Goal: Task Accomplishment & Management: Complete application form

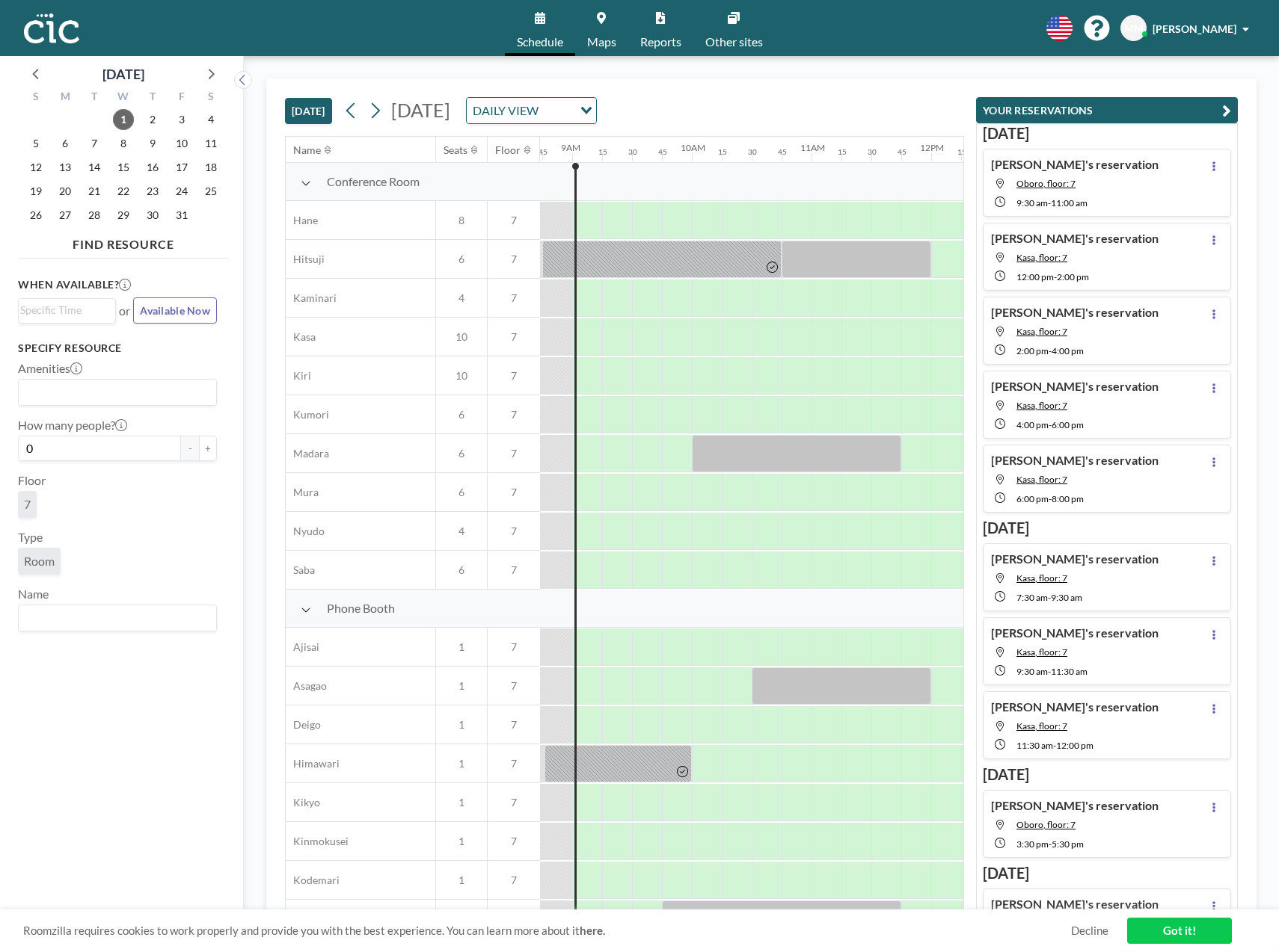
scroll to position [0, 1047]
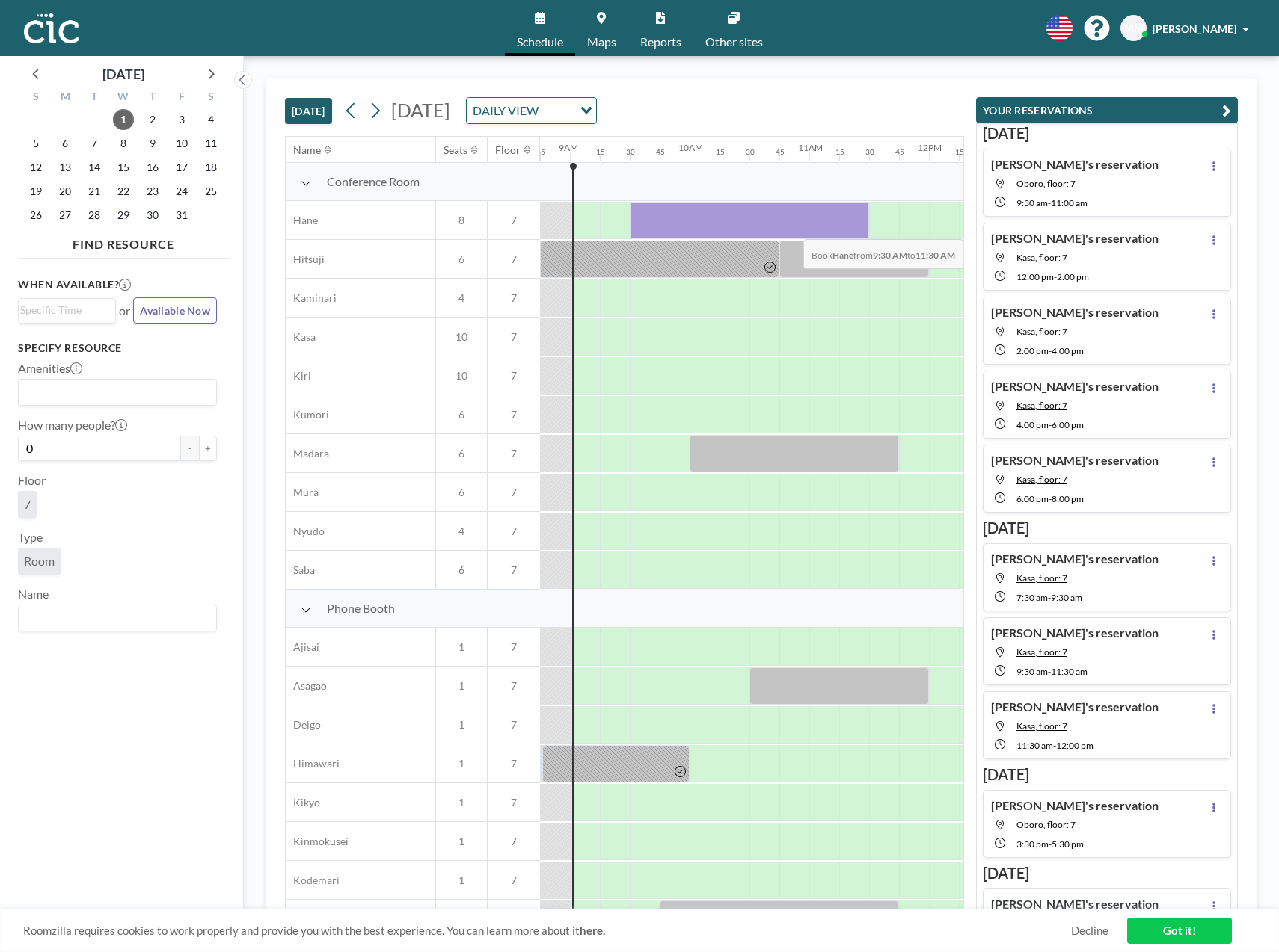
drag, startPoint x: 632, startPoint y: 222, endPoint x: 865, endPoint y: 228, distance: 233.1
click at [865, 228] on div at bounding box center [749, 221] width 240 height 37
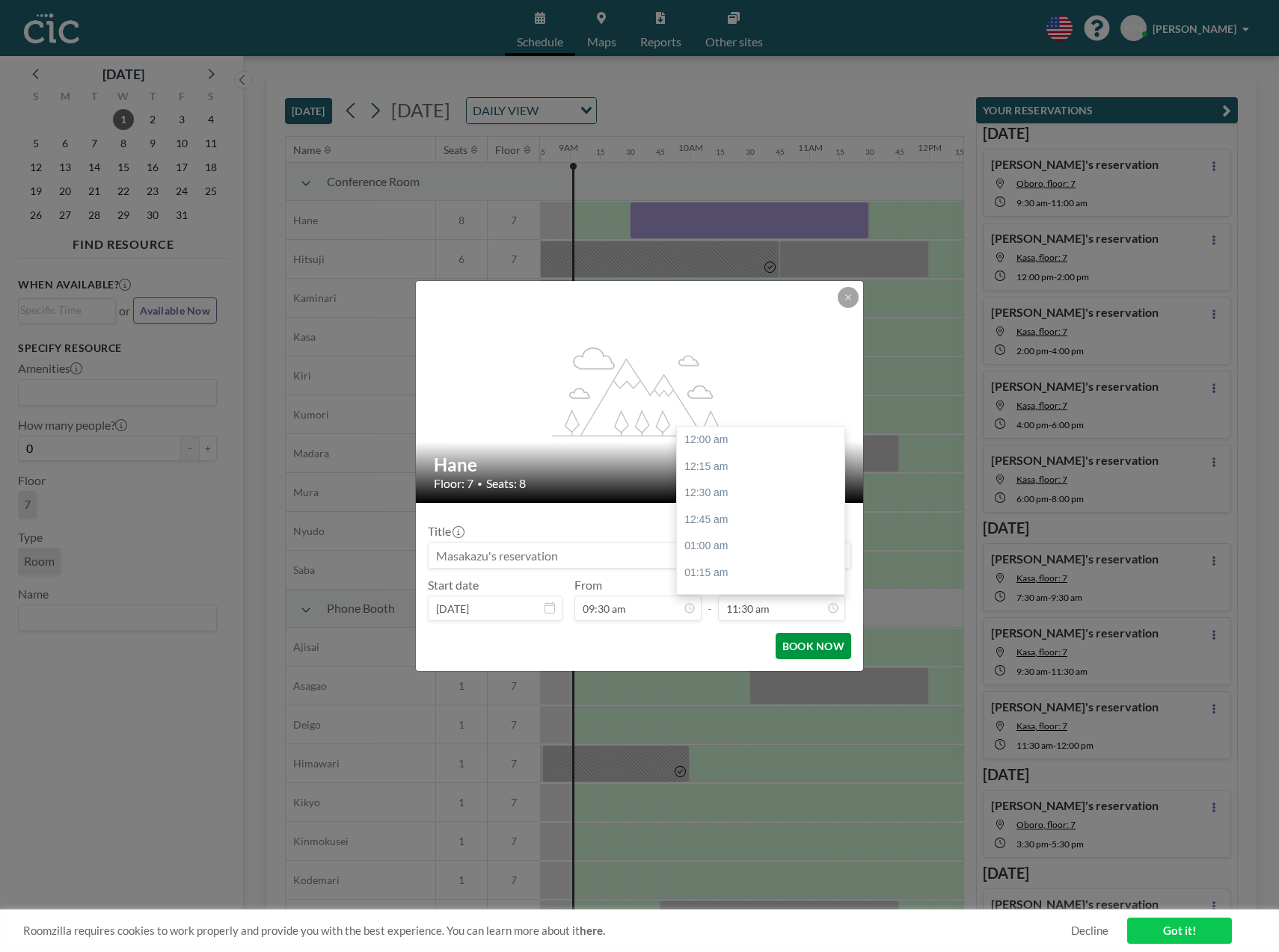
scroll to position [1223, 0]
click at [821, 650] on button "BOOK NOW" at bounding box center [813, 646] width 76 height 26
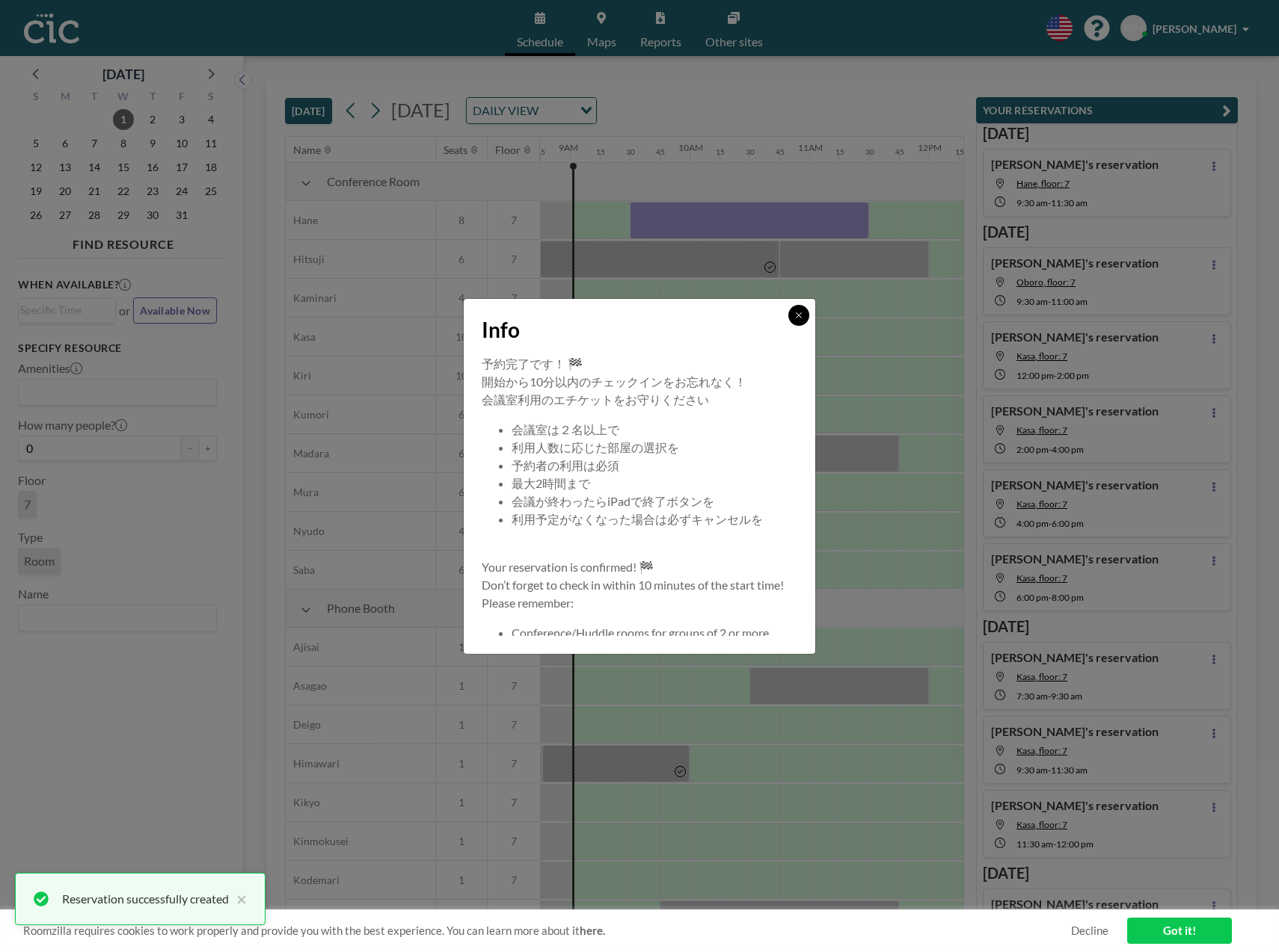
click at [804, 313] on button at bounding box center [798, 315] width 21 height 21
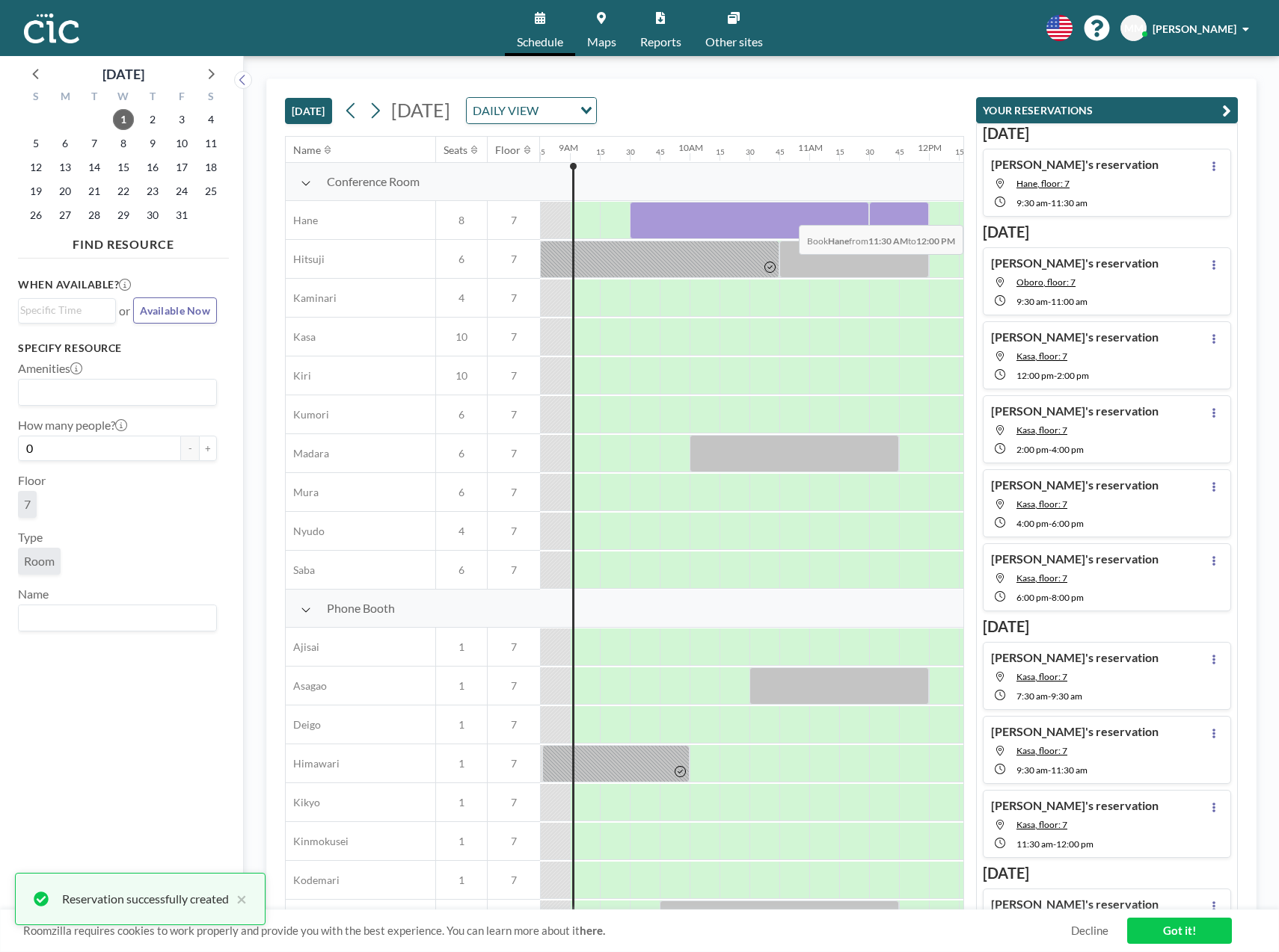
drag, startPoint x: 877, startPoint y: 213, endPoint x: 915, endPoint y: 214, distance: 38.0
click at [915, 214] on div at bounding box center [899, 221] width 60 height 37
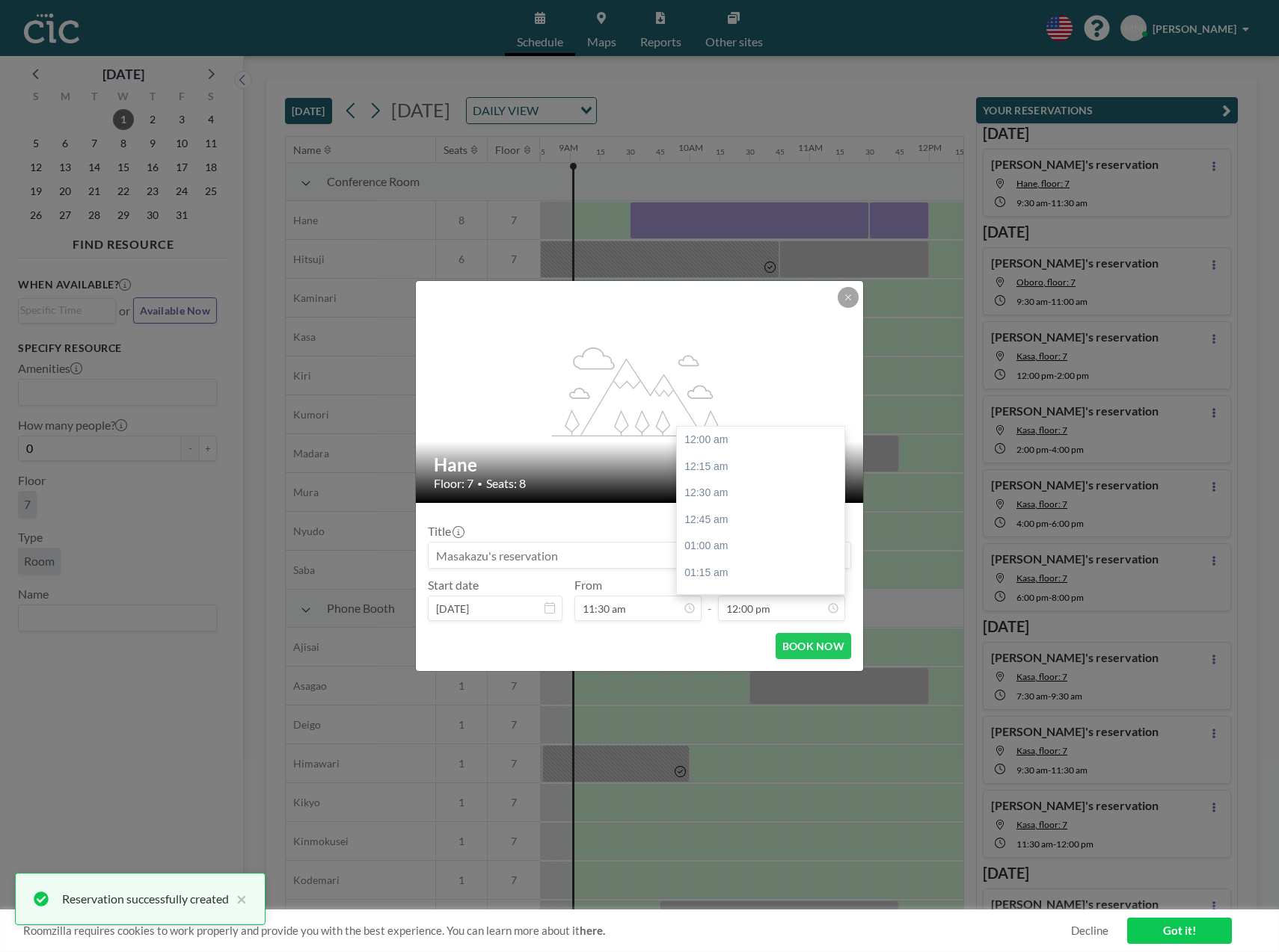
scroll to position [1277, 0]
click at [835, 669] on form "Title Start date [DATE] From 11:30 am - To 12:00 pm BOOK NOW" at bounding box center [639, 587] width 447 height 168
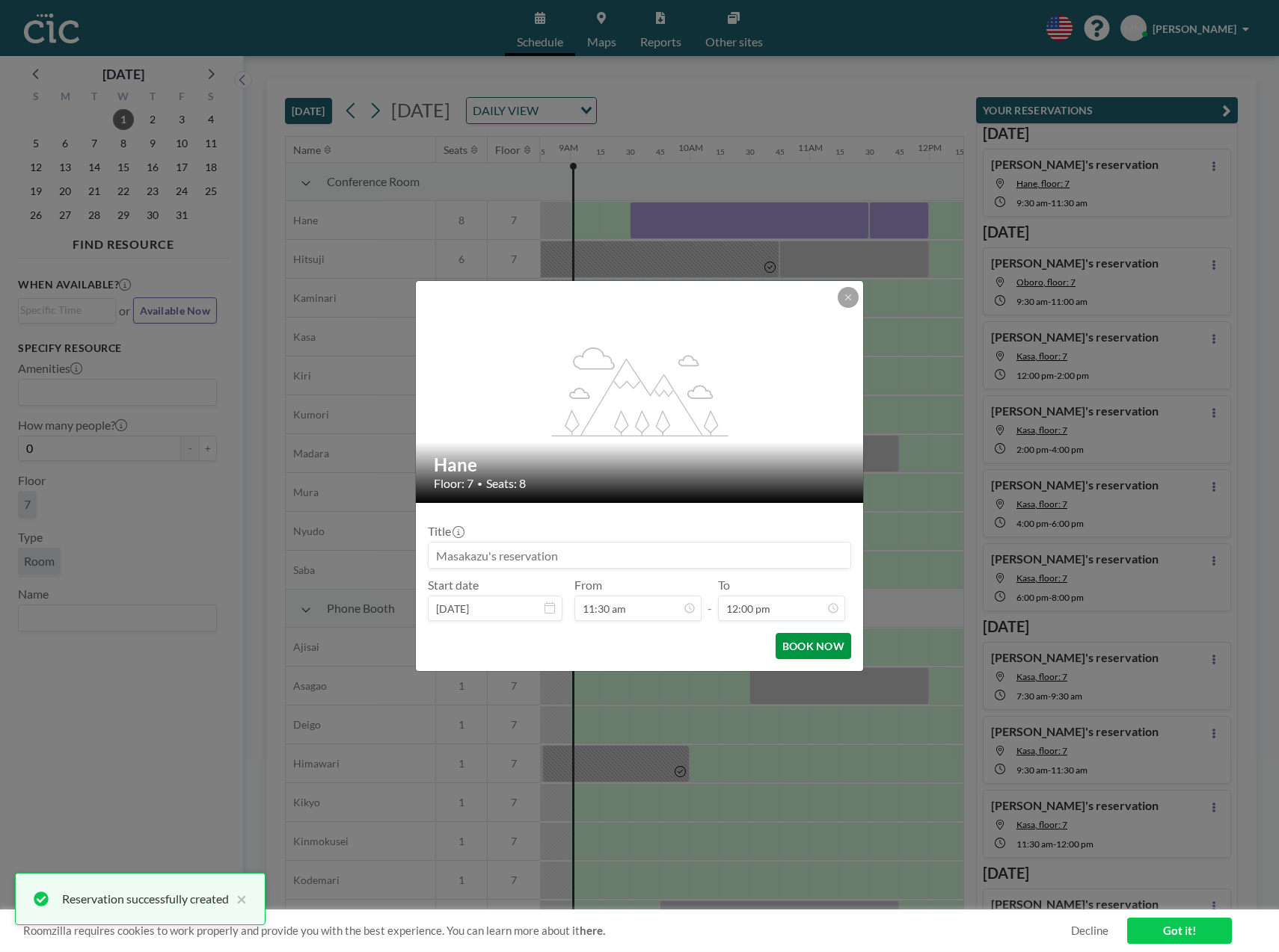
click at [829, 646] on button "BOOK NOW" at bounding box center [813, 646] width 76 height 26
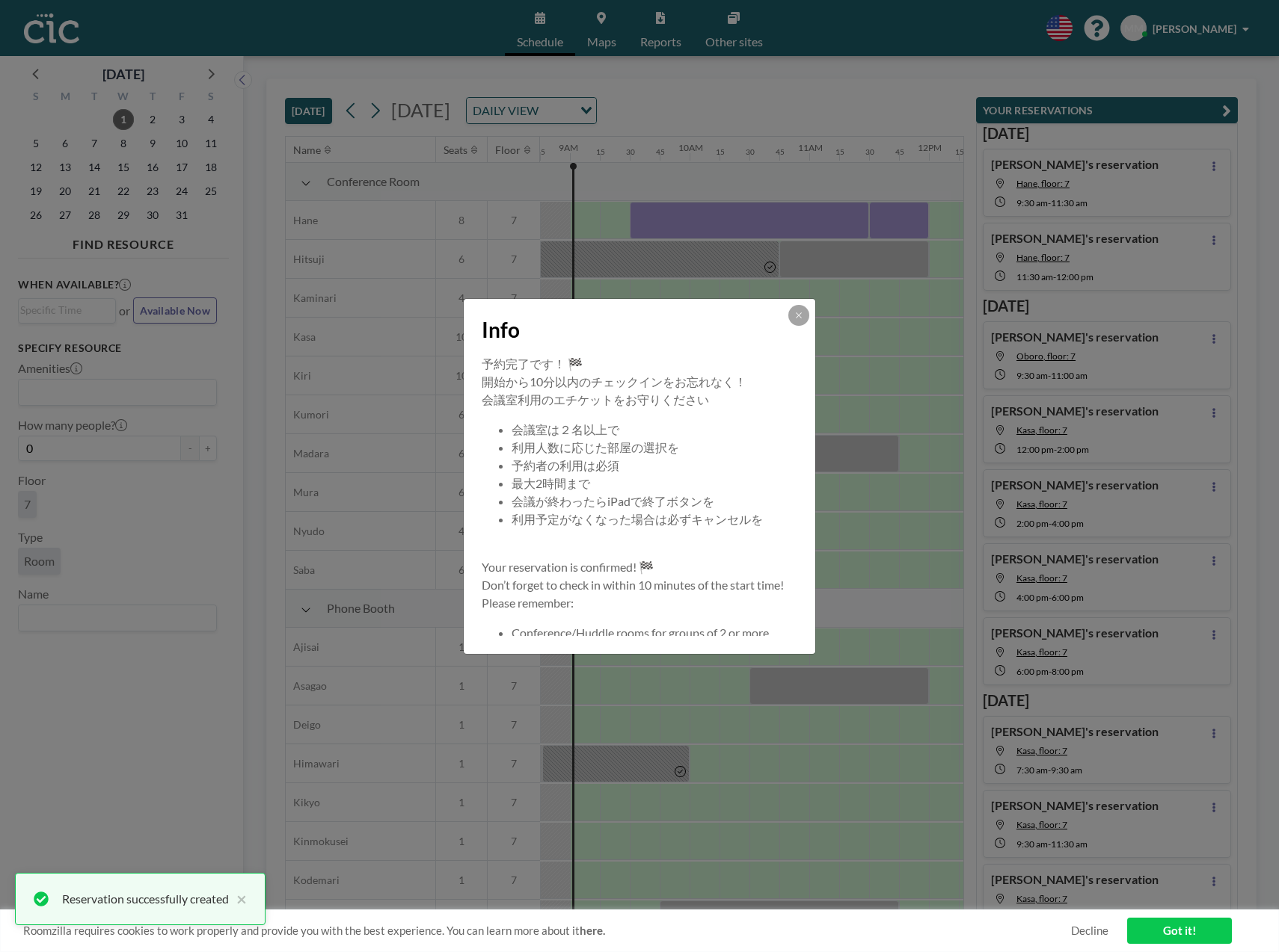
click at [802, 324] on button at bounding box center [798, 315] width 21 height 21
